Goal: Contribute content: Contribute content

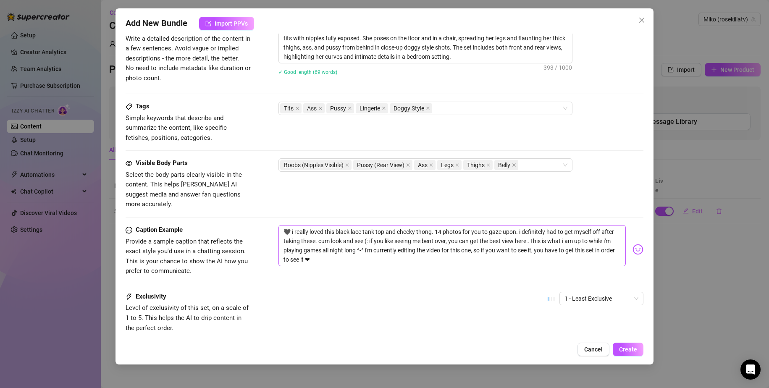
scroll to position [505, 0]
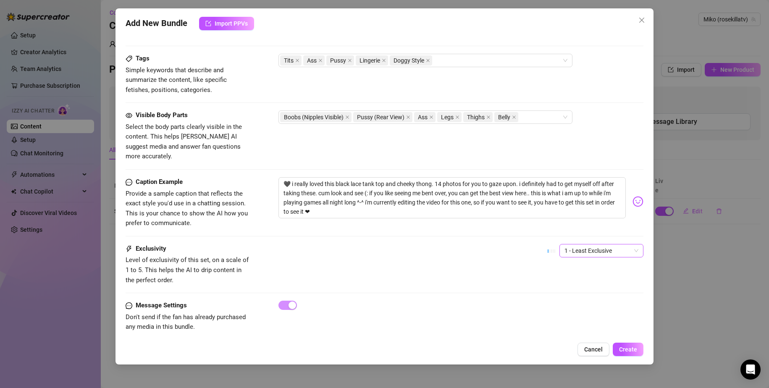
click at [581, 244] on span "1 - Least Exclusive" at bounding box center [601, 250] width 74 height 13
drag, startPoint x: 580, startPoint y: 299, endPoint x: 579, endPoint y: 303, distance: 4.4
click at [580, 302] on div "4" at bounding box center [594, 297] width 81 height 13
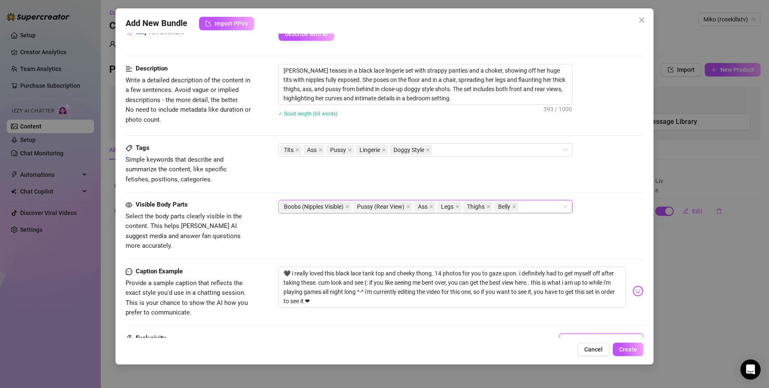
scroll to position [379, 0]
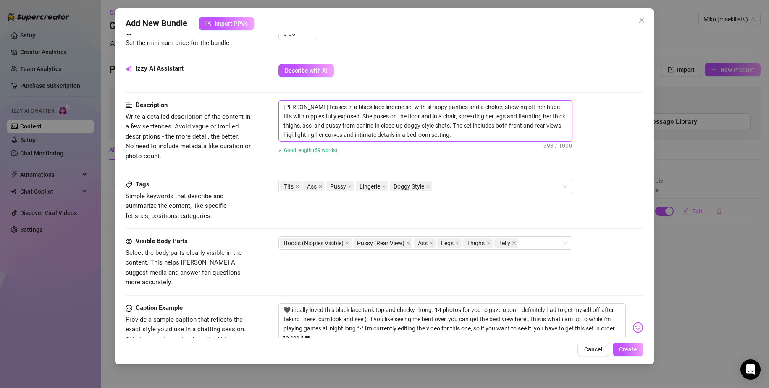
drag, startPoint x: 312, startPoint y: 104, endPoint x: 256, endPoint y: 97, distance: 55.8
click at [256, 97] on form "Account Miko (@rosekillatv) Name Name is for your internal organization only. b…" at bounding box center [385, 69] width 518 height 808
type textarea "teases in a black lace lingerie set with strappy panties and a choker, showing …"
type textarea "Wteases in a black lace lingerie set with strappy panties and a choker, showing…"
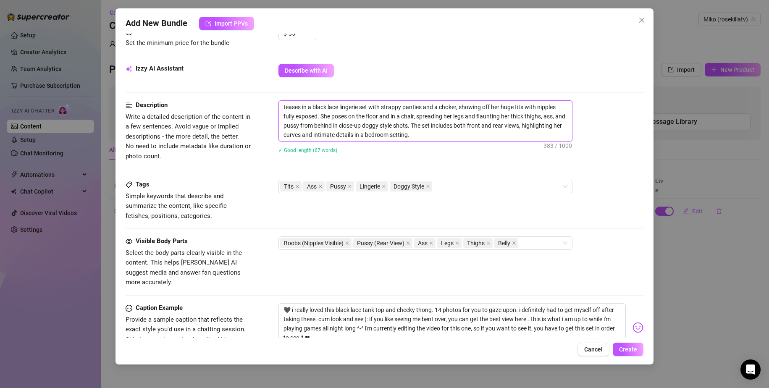
type textarea "Wteases in a black lace lingerie set with strappy panties and a choker, showing…"
type textarea "Wateases in a black lace lingerie set with strappy panties and a choker, showin…"
type textarea "Watteases in a black lace lingerie set with strappy panties and a choker, showi…"
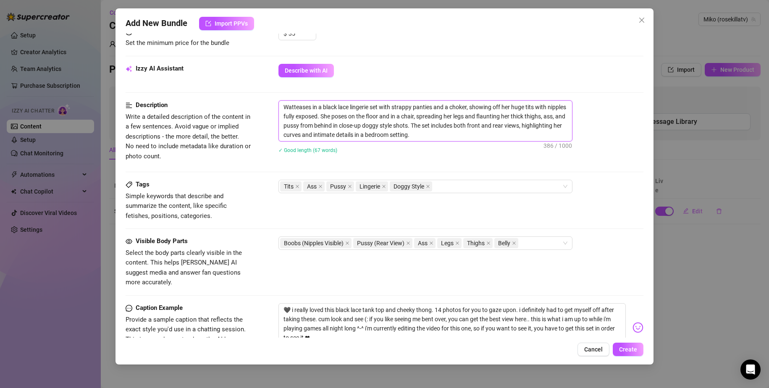
type textarea "Watcteases in a black lace lingerie set with strappy panties and a choker, show…"
type textarea "Watchteases in a black lace lingerie set with strappy panties and a choker, sho…"
type textarea "Watch teases in a black lace lingerie set with strappy panties and a choker, sh…"
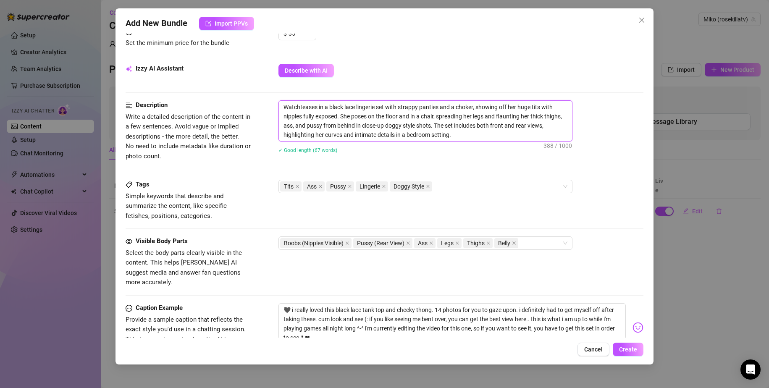
type textarea "Watch teases in a black lace lingerie set with strappy panties and a choker, sh…"
type textarea "Watch mteases in a black lace lingerie set with strappy panties and a choker, s…"
type textarea "Watch meteases in a black lace lingerie set with strappy panties and a choker, …"
type textarea "Watch me teases in a black lace lingerie set with strappy panties and a choker,…"
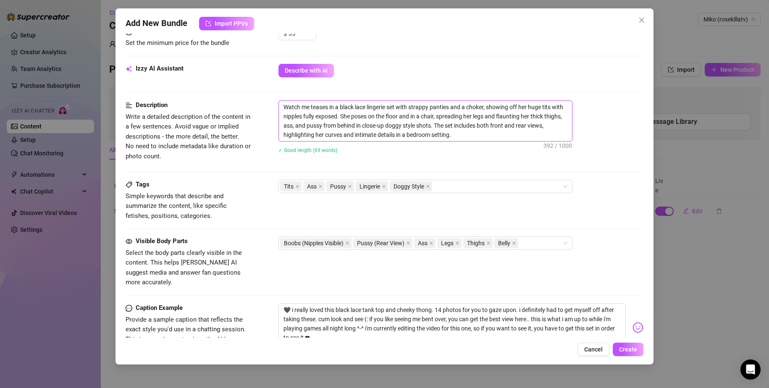
click at [326, 105] on textarea "Watch me teases in a black lace lingerie set with strappy panties and a choker,…" at bounding box center [425, 121] width 293 height 40
click at [326, 106] on textarea "Watch me teases in a black lace lingerie set with strappy panties and a choker,…" at bounding box center [425, 121] width 293 height 40
click at [330, 106] on textarea "Watch me teases in a black lace lingerie set with strappy panties and a choker,…" at bounding box center [425, 121] width 293 height 40
type textarea "Watch me teasesin a black lace lingerie set with strappy panties and a choker, …"
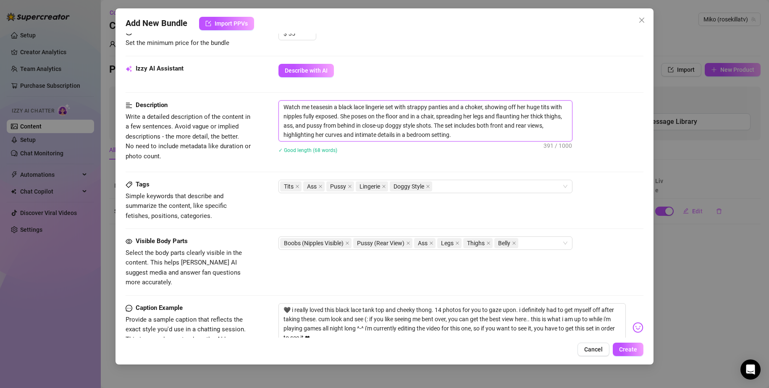
type textarea "Watch me teasein a black lace lingerie set with strappy panties and a choker, s…"
type textarea "Watch me tease in a black lace lingerie set with strappy panties and a choker, …"
click at [526, 107] on textarea "Watch me tease in a black lace lingerie set with strappy panties and a choker, …" at bounding box center [425, 121] width 293 height 40
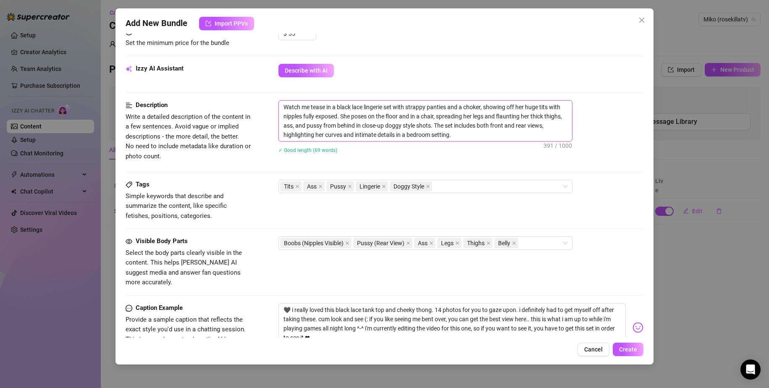
type textarea "Watch me tease in a black lace lingerie set with strappy panties and a choker, …"
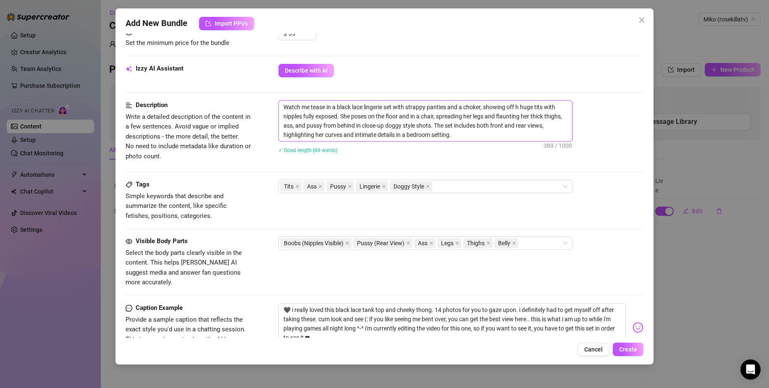
type textarea "Watch me tease in a black lace lingerie set with strappy panties and a choker, …"
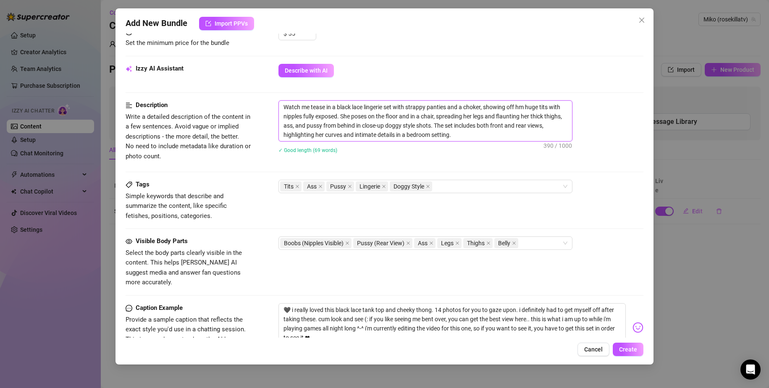
type textarea "Watch me tease in a black lace lingerie set with strappy panties and a choker, …"
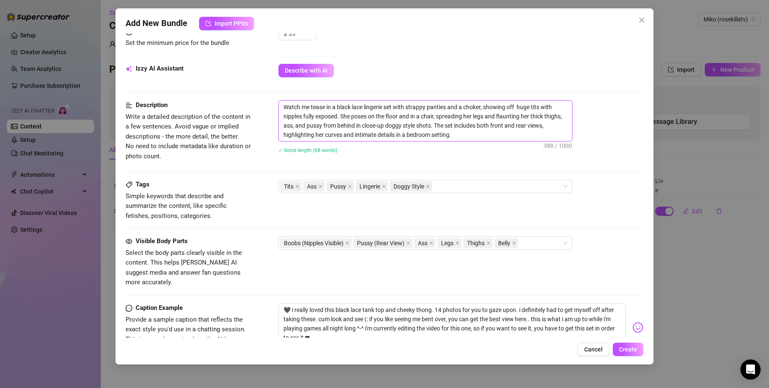
type textarea "Watch me tease in a black lace lingerie set with strappy panties and a choker, …"
drag, startPoint x: 342, startPoint y: 115, endPoint x: 437, endPoint y: 117, distance: 95.3
click at [437, 117] on textarea "Watch me tease in a black lace lingerie set with strappy panties and a choker, …" at bounding box center [425, 121] width 293 height 40
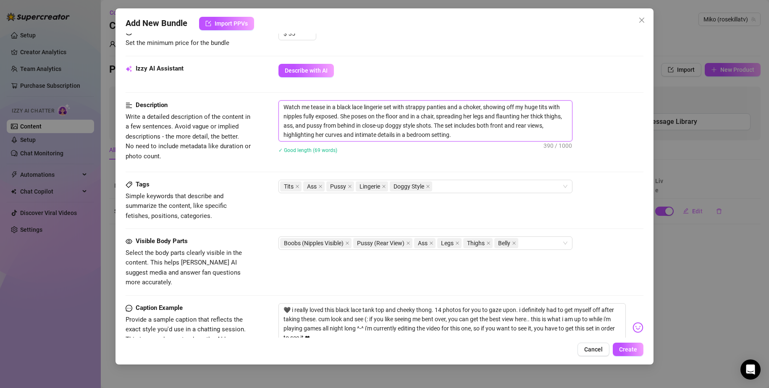
type textarea "Watch me tease in a black lace lingerie set with strappy panties and a choker, …"
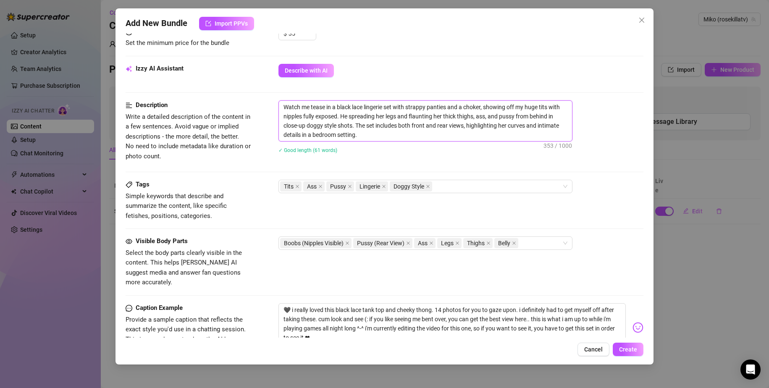
type textarea "Watch me tease in a black lace lingerie set with strappy panties and a choker, …"
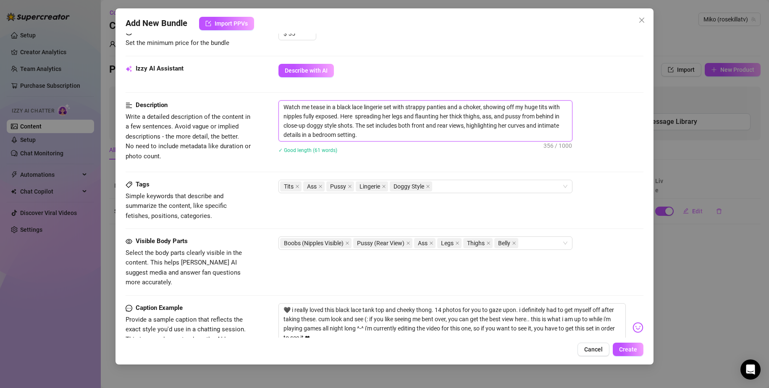
type textarea "Watch me tease in a black lace lingerie set with strappy panties and a choker, …"
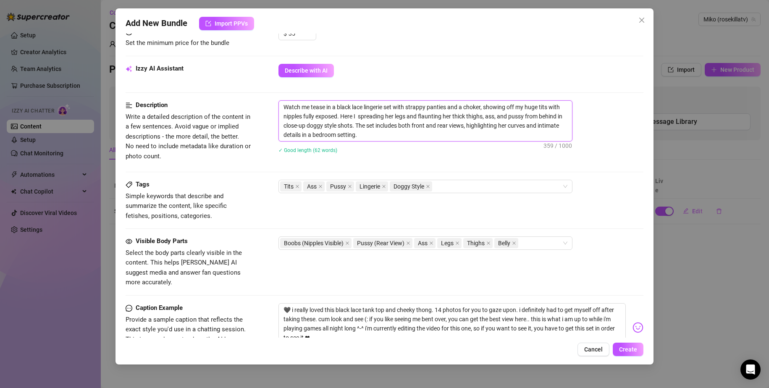
type textarea "Watch me tease in a black lace lingerie set with strappy panties and a choker, …"
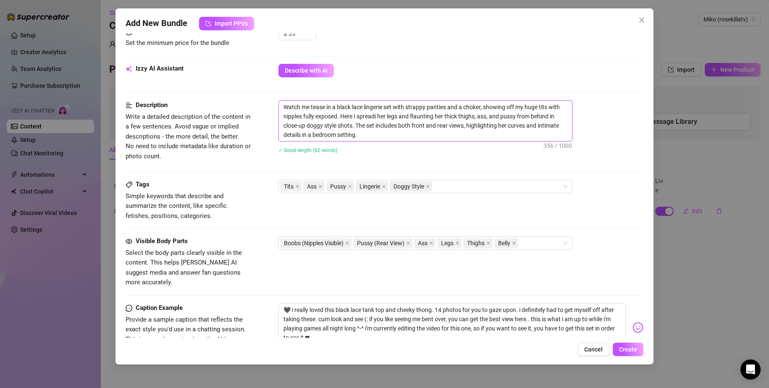
type textarea "Watch me tease in a black lace lingerie set with strappy panties and a choker, …"
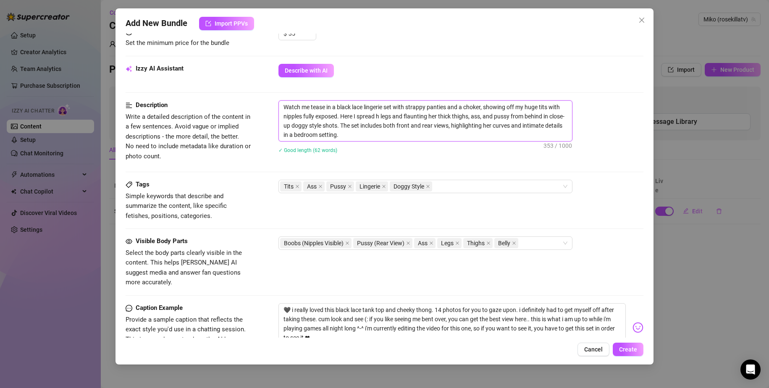
type textarea "Watch me tease in a black lace lingerie set with strappy panties and a choker, …"
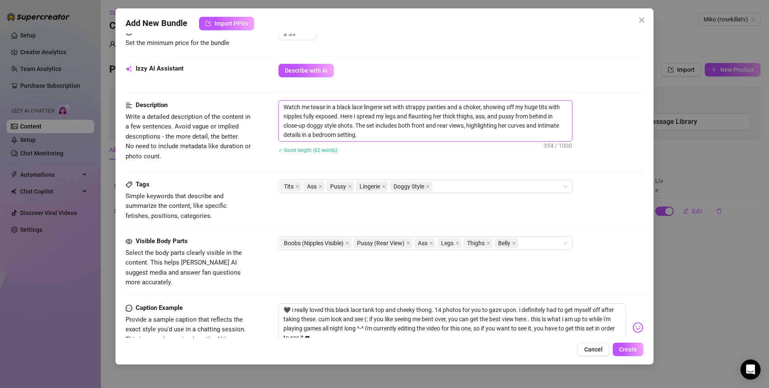
type textarea "Watch me tease in a black lace lingerie set with strappy panties and a choker, …"
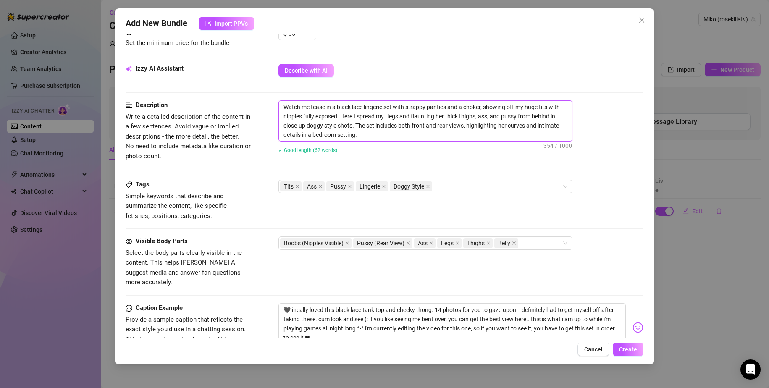
type textarea "Watch me tease in a black lace lingerie set with strappy panties and a choker, …"
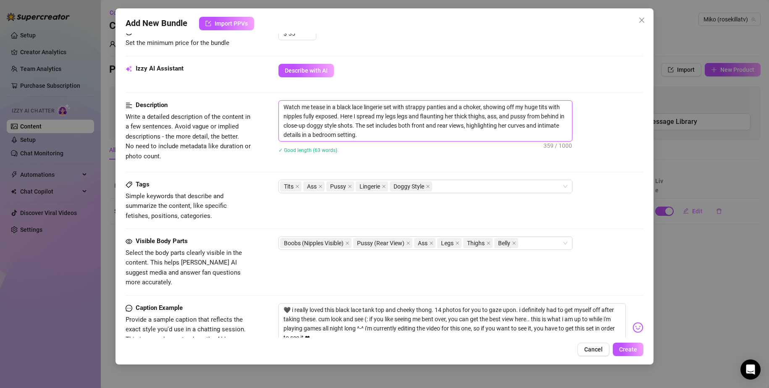
type textarea "Watch me tease in a black lace lingerie set with strappy panties and a choker, …"
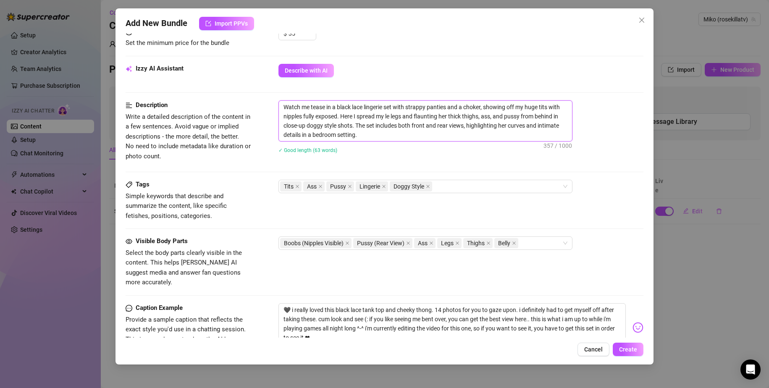
type textarea "Watch me tease in a black lace lingerie set with strappy panties and a choker, …"
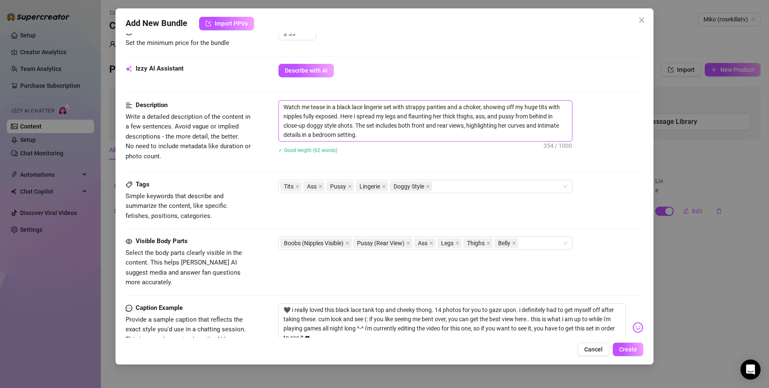
type textarea "Watch me tease in a black lace lingerie set with strappy panties and a choker, …"
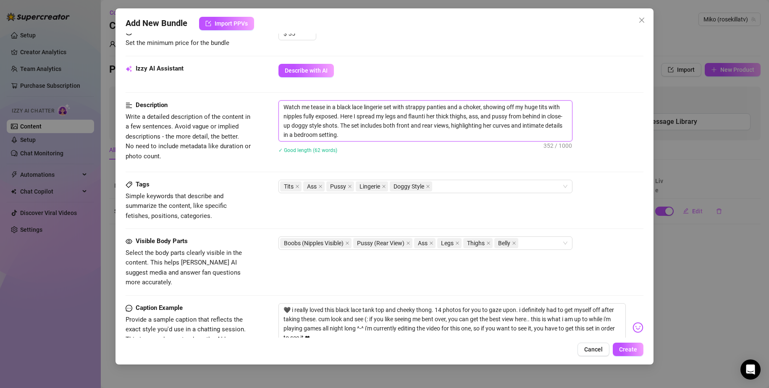
type textarea "Watch me tease in a black lace lingerie set with strappy panties and a choker, …"
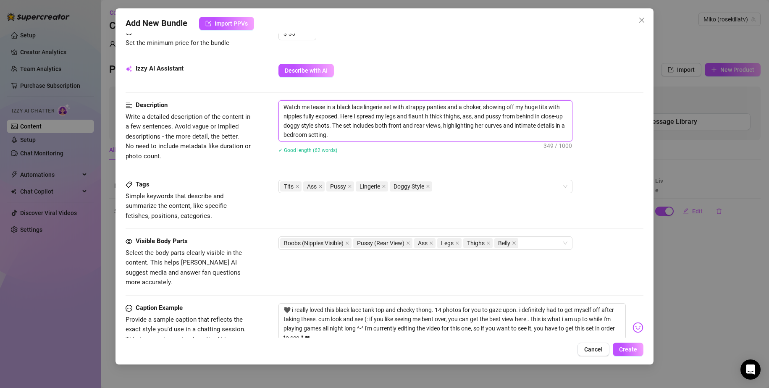
type textarea "Watch me tease in a black lace lingerie set with strappy panties and a choker, …"
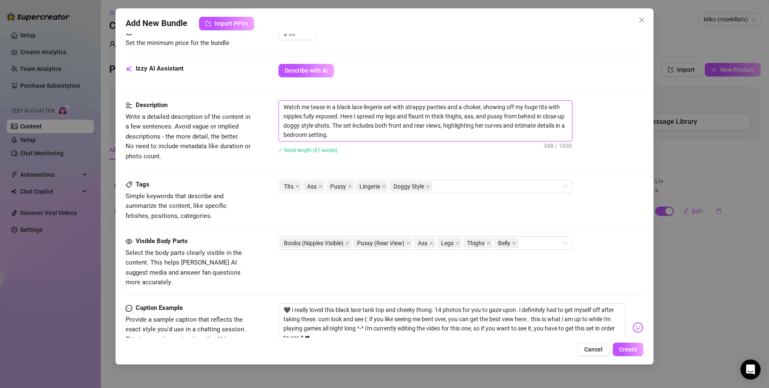
type textarea "Watch me tease in a black lace lingerie set with strappy panties and a choker, …"
drag, startPoint x: 345, startPoint y: 135, endPoint x: 283, endPoint y: 132, distance: 62.2
click at [283, 132] on textarea "Watch me tease in a black lace lingerie set with strappy panties and a choker, …" at bounding box center [425, 121] width 293 height 40
type textarea "Watch me tease in a black lace lingerie set with strappy panties and a choker, …"
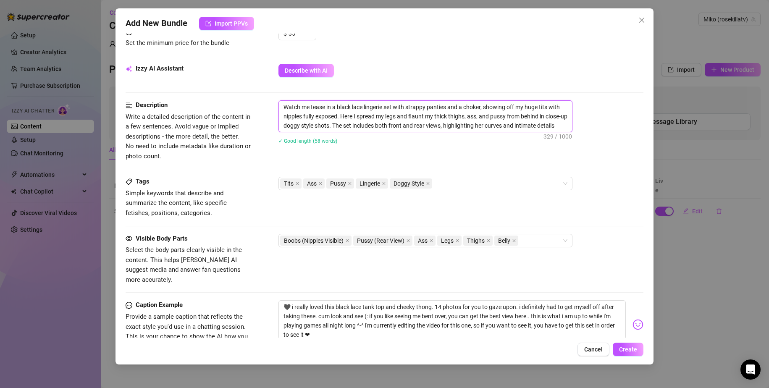
type textarea "Watch me tease in a black lace lingerie set with strappy panties and a choker, …"
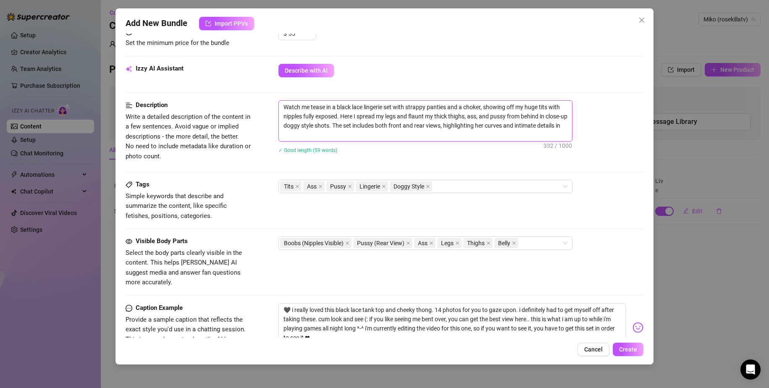
type textarea "Watch me tease in a black lace lingerie set with strappy panties and a choker, …"
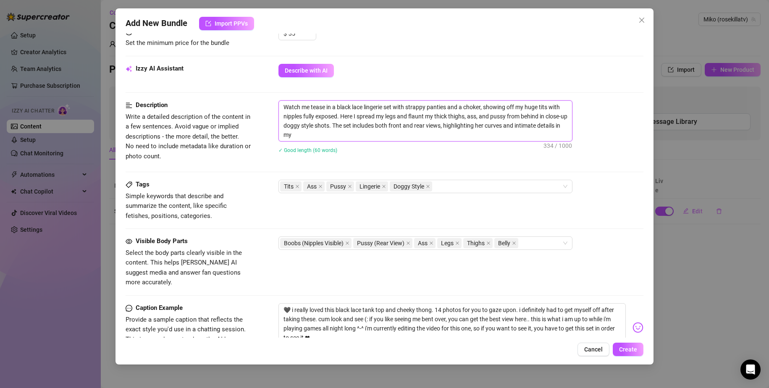
type textarea "Watch me tease in a black lace lingerie set with strappy panties and a choker, …"
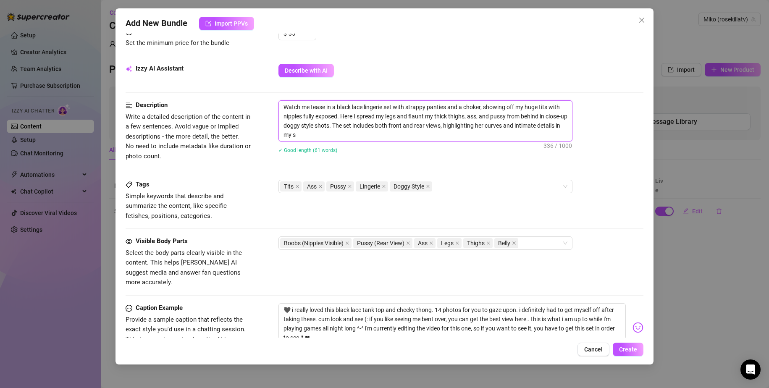
type textarea "Watch me tease in a black lace lingerie set with strappy panties and a choker, …"
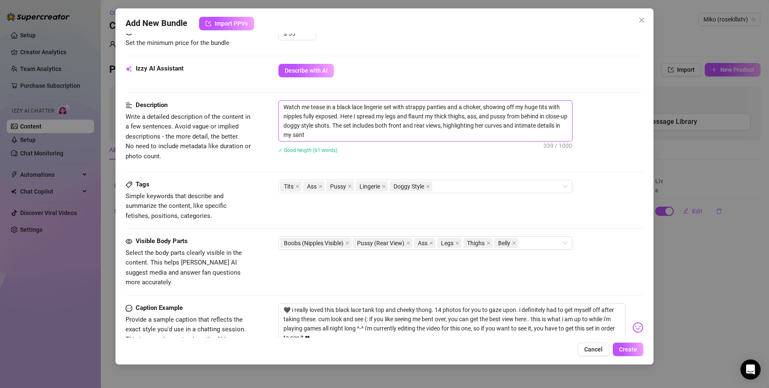
type textarea "Watch me tease in a black lace lingerie set with strappy panties and a choker, …"
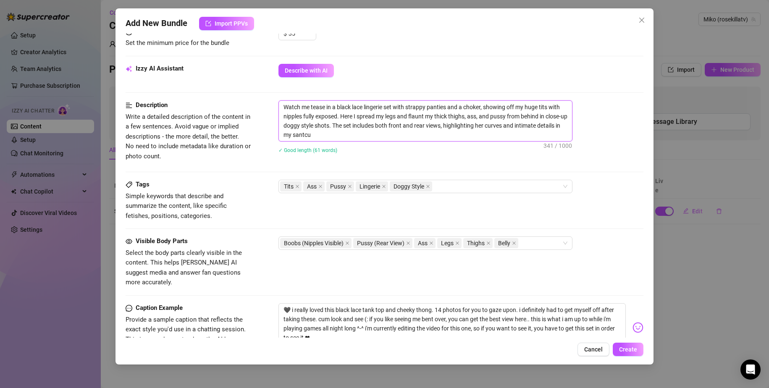
type textarea "Watch me tease in a black lace lingerie set with strappy panties and a choker, …"
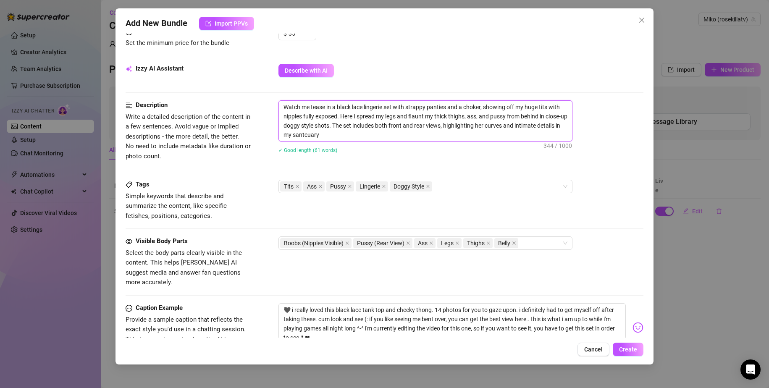
type textarea "Watch me tease in a black lace lingerie set with strappy panties and a choker, …"
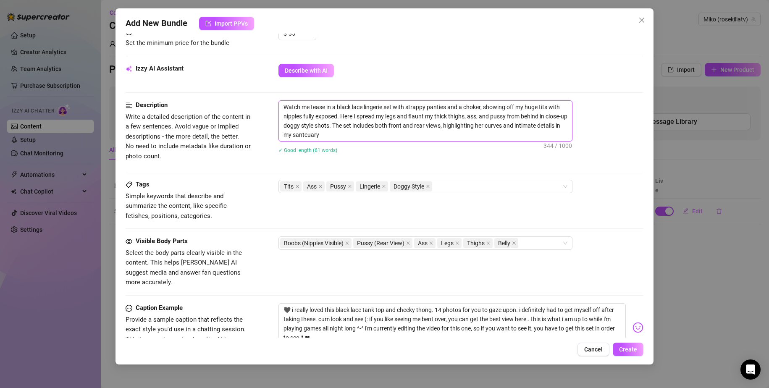
type textarea "Watch me tease in a black lace lingerie set with strappy panties and a choker, …"
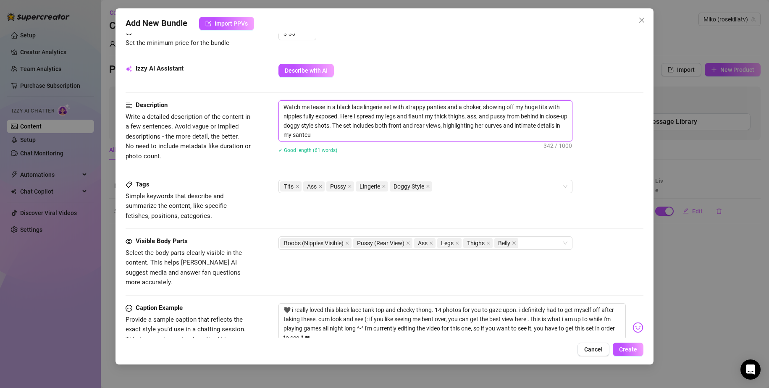
type textarea "Watch me tease in a black lace lingerie set with strappy panties and a choker, …"
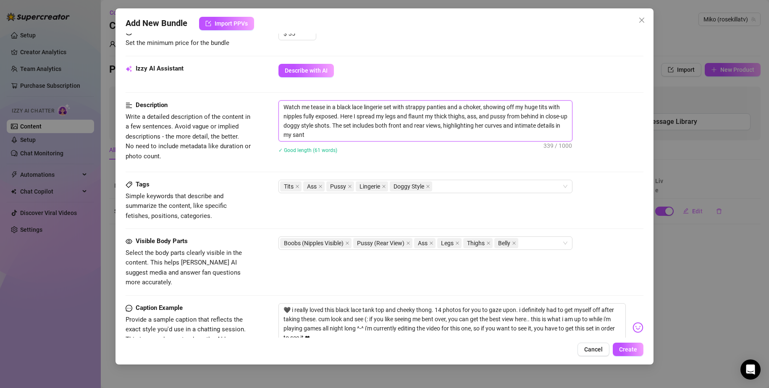
type textarea "Watch me tease in a black lace lingerie set with strappy panties and a choker, …"
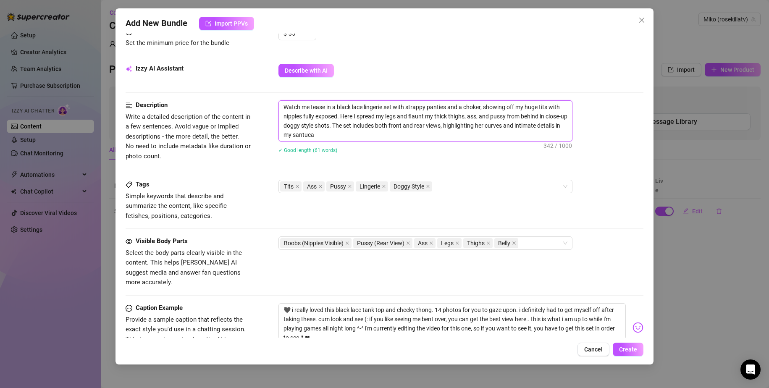
type textarea "Watch me tease in a black lace lingerie set with strappy panties and a choker, …"
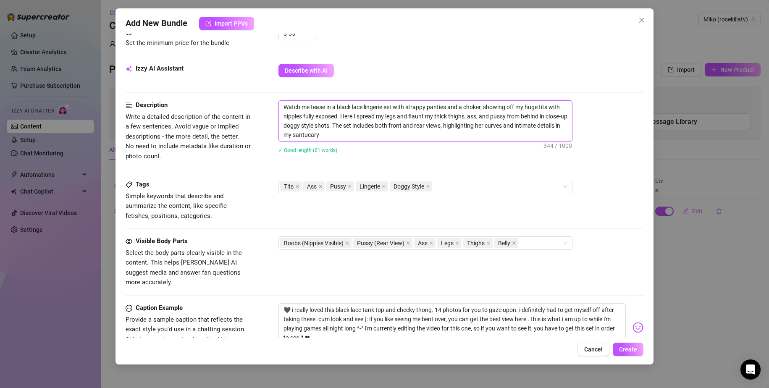
type textarea "Watch me tease in a black lace lingerie set with strappy panties and a choker, …"
click at [309, 136] on textarea "Watch me tease in a black lace lingerie set with strappy panties and a choker, …" at bounding box center [425, 121] width 293 height 40
drag, startPoint x: 328, startPoint y: 135, endPoint x: 306, endPoint y: 137, distance: 22.3
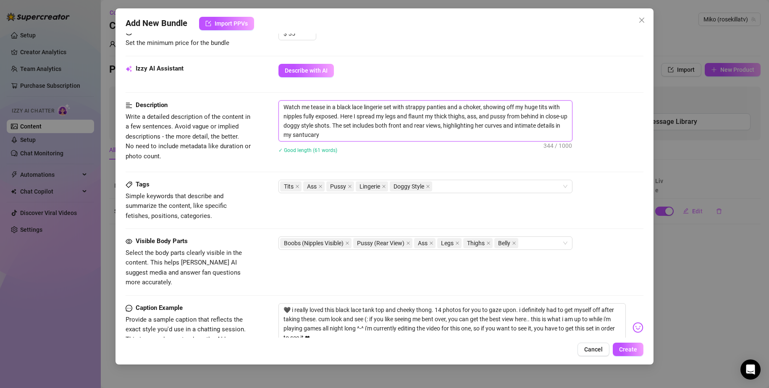
click at [306, 137] on textarea "Watch me tease in a black lace lingerie set with strappy panties and a choker, …" at bounding box center [425, 121] width 293 height 40
type textarea "Watch me tease in a black lace lingerie set with strappy panties and a choker, …"
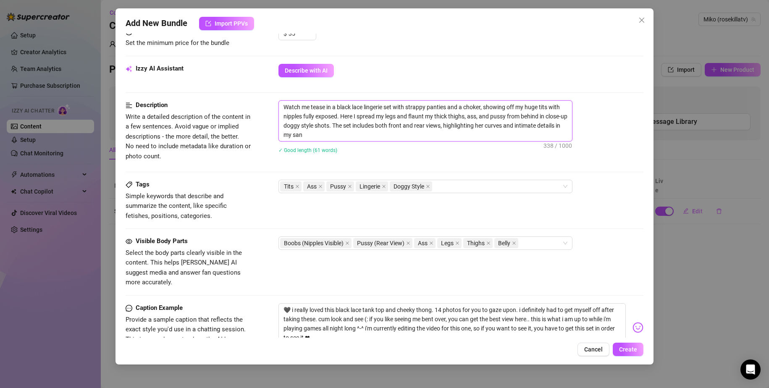
type textarea "Watch me tease in a black lace lingerie set with strappy panties and a choker, …"
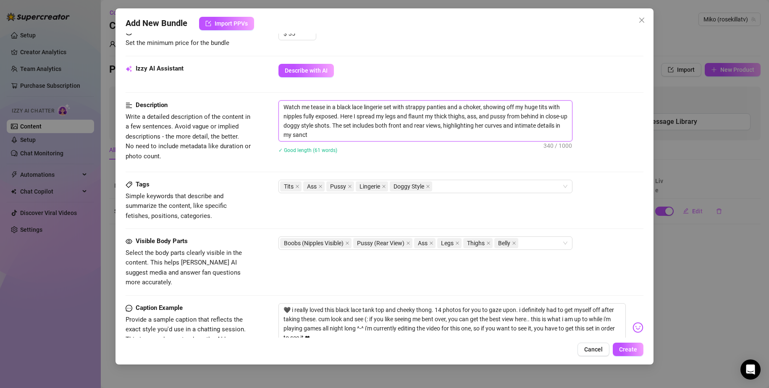
type textarea "Watch me tease in a black lace lingerie set with strappy panties and a choker, …"
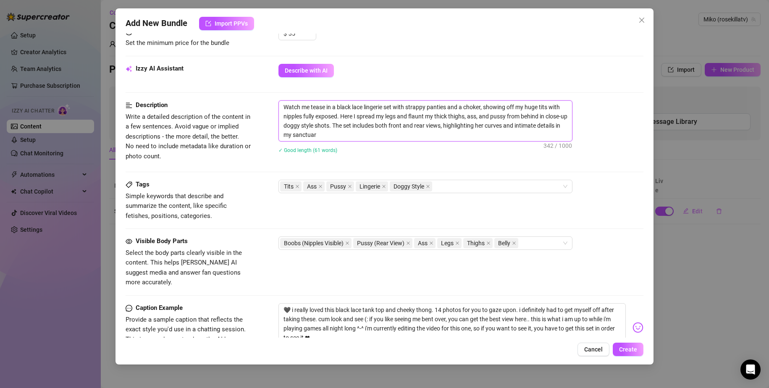
type textarea "Watch me tease in a black lace lingerie set with strappy panties and a choker, …"
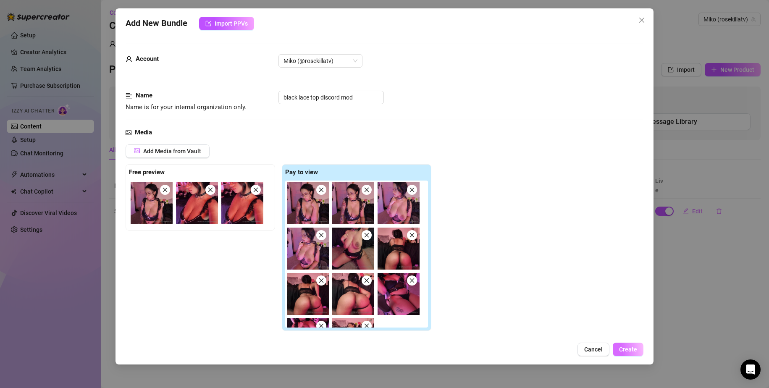
type textarea "Watch me tease in a black lace lingerie set with strappy panties and a choker, …"
click at [631, 351] on span "Create" at bounding box center [628, 349] width 18 height 7
